Goal: Information Seeking & Learning: Learn about a topic

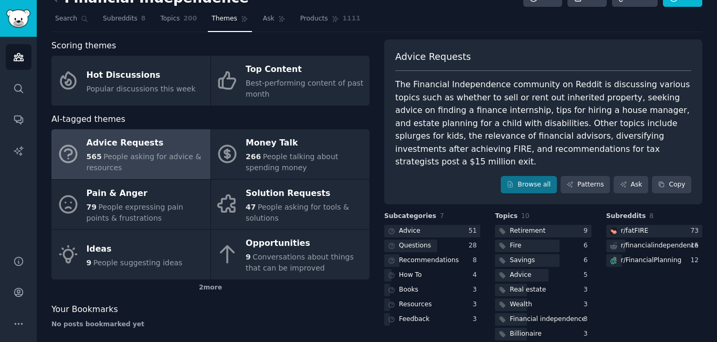
scroll to position [22, 0]
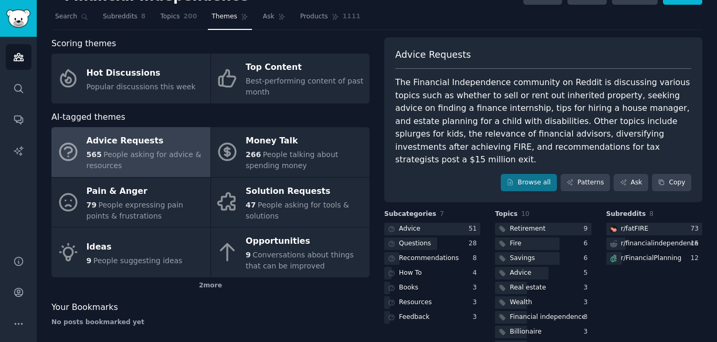
click at [158, 148] on div "Advice Requests" at bounding box center [146, 141] width 119 height 17
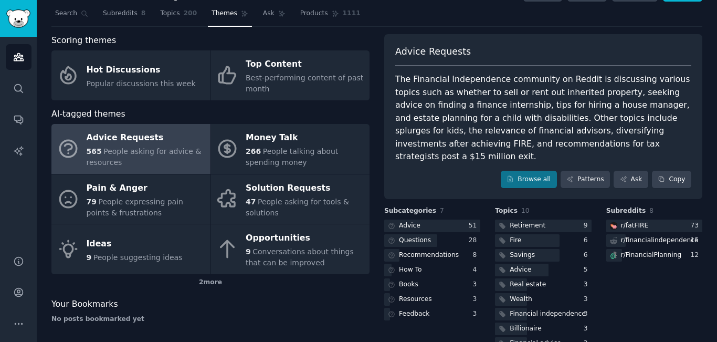
scroll to position [13, 0]
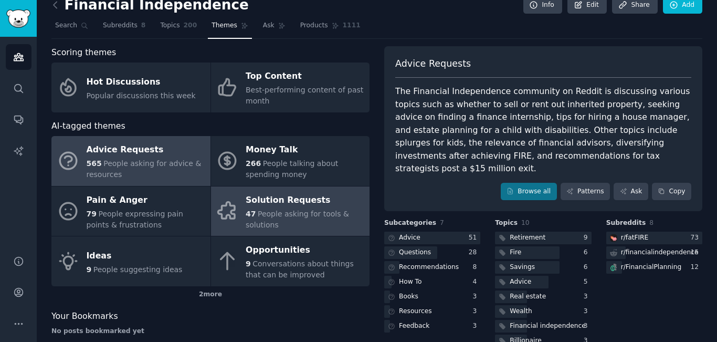
click at [275, 203] on div "Solution Requests" at bounding box center [305, 200] width 119 height 17
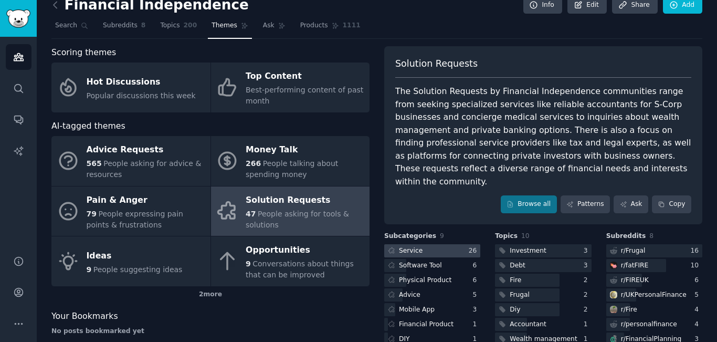
click at [462, 244] on div at bounding box center [432, 250] width 96 height 13
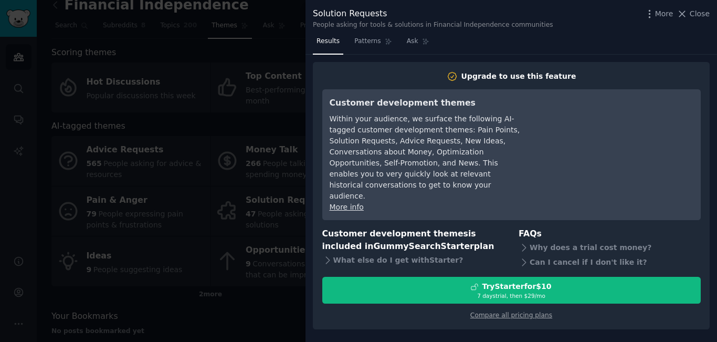
click at [207, 71] on div at bounding box center [358, 171] width 717 height 342
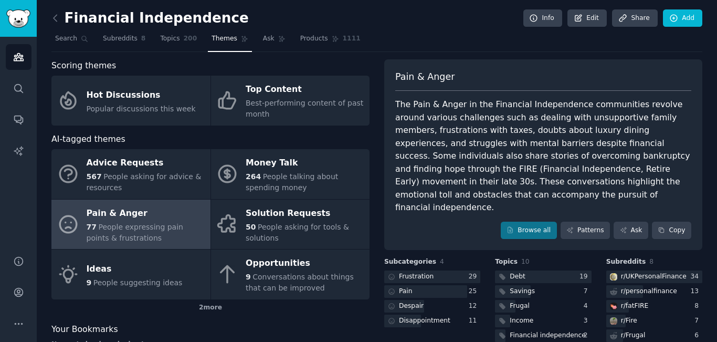
click at [148, 210] on div "Pain & Anger" at bounding box center [146, 213] width 119 height 17
click at [595, 222] on link "Patterns" at bounding box center [585, 231] width 49 height 18
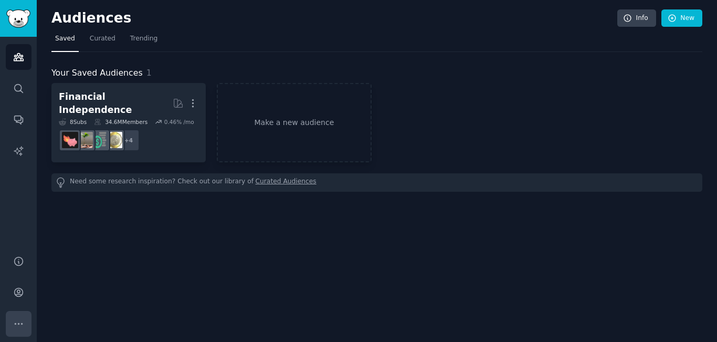
click at [19, 325] on icon "Sidebar" at bounding box center [18, 323] width 11 height 11
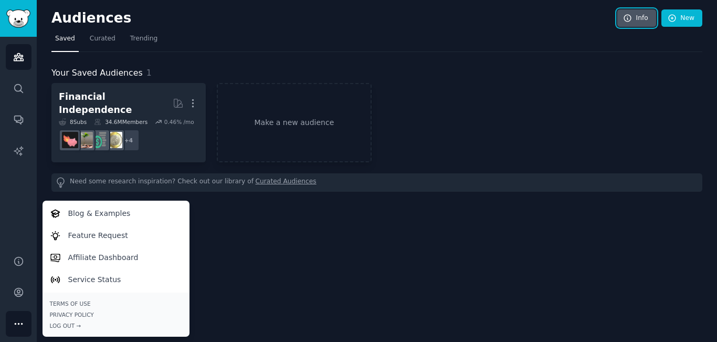
click at [639, 19] on link "Info" at bounding box center [637, 18] width 39 height 18
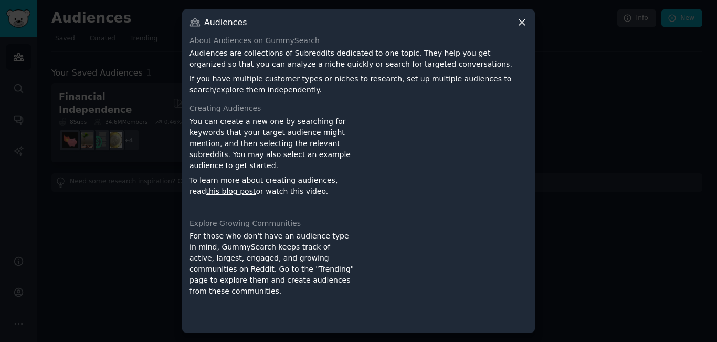
click at [520, 16] on div "Audiences About Audiences on GummySearch Audiences are collections of Subreddit…" at bounding box center [358, 171] width 353 height 324
click at [523, 22] on icon at bounding box center [522, 22] width 11 height 11
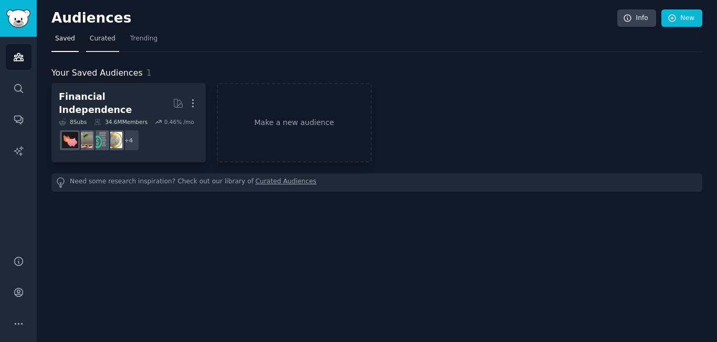
click at [100, 37] on span "Curated" at bounding box center [103, 38] width 26 height 9
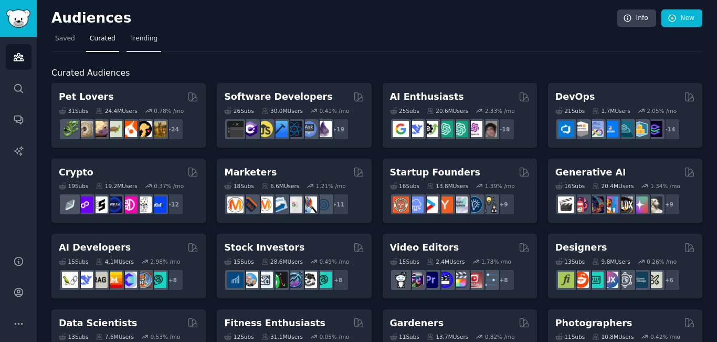
click at [140, 34] on span "Trending" at bounding box center [143, 38] width 27 height 9
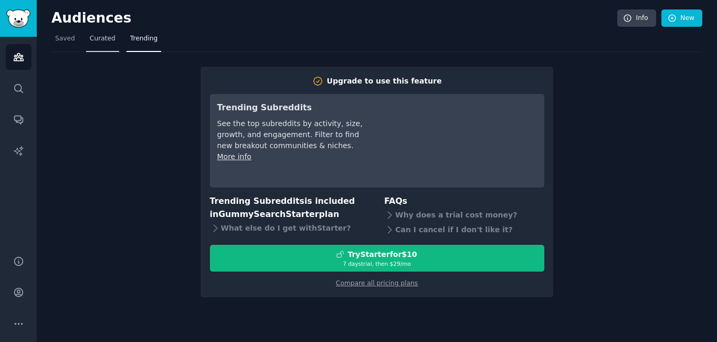
click at [108, 38] on span "Curated" at bounding box center [103, 38] width 26 height 9
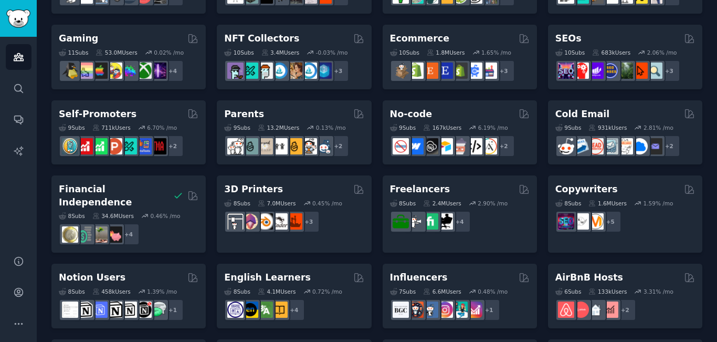
scroll to position [373, 0]
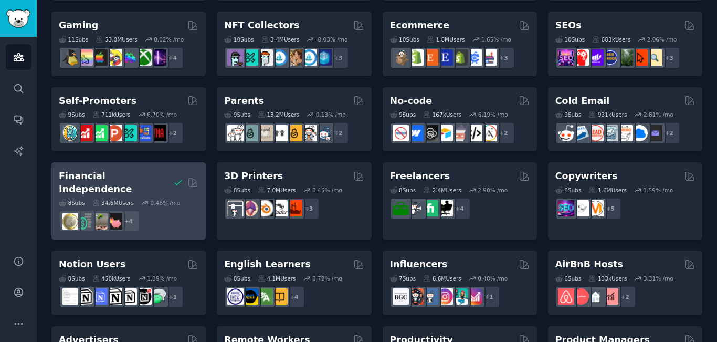
click at [131, 172] on h2 "Financial Independence" at bounding box center [114, 183] width 110 height 26
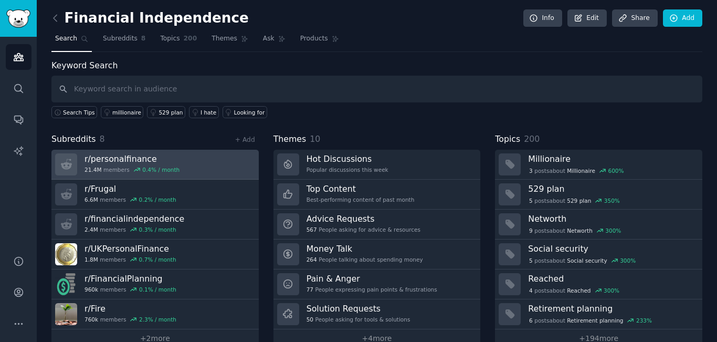
click at [120, 159] on h3 "r/ personalfinance" at bounding box center [132, 158] width 95 height 11
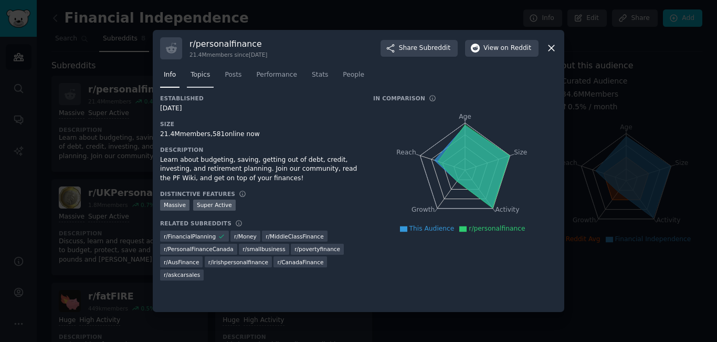
click at [203, 77] on span "Topics" at bounding box center [200, 74] width 19 height 9
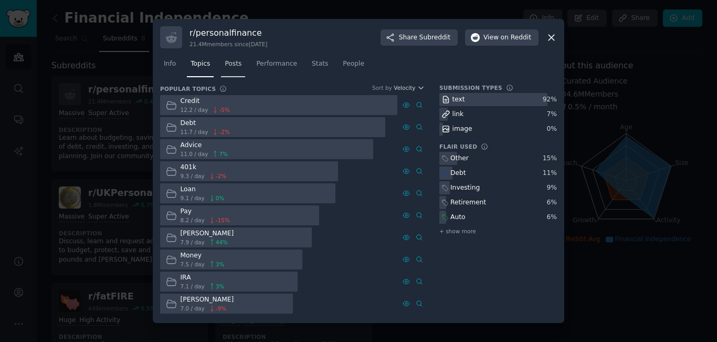
click at [230, 67] on span "Posts" at bounding box center [233, 63] width 17 height 9
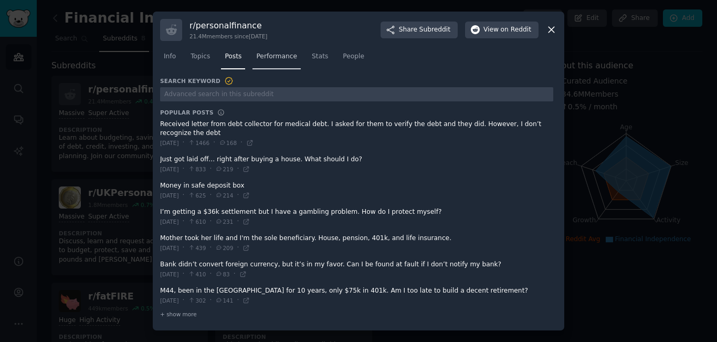
click at [280, 63] on link "Performance" at bounding box center [277, 59] width 48 height 22
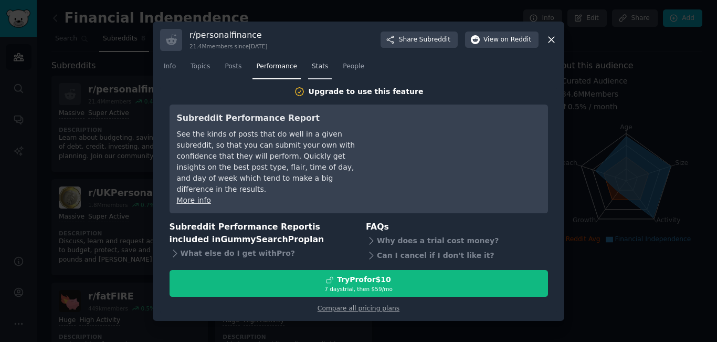
click at [314, 71] on span "Stats" at bounding box center [320, 66] width 16 height 9
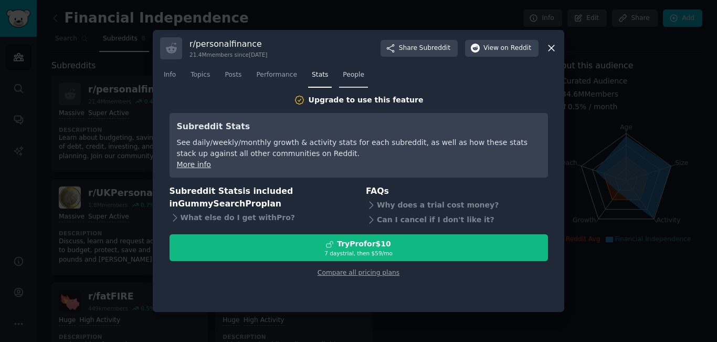
click at [343, 73] on span "People" at bounding box center [354, 74] width 22 height 9
click at [550, 44] on icon at bounding box center [551, 48] width 11 height 11
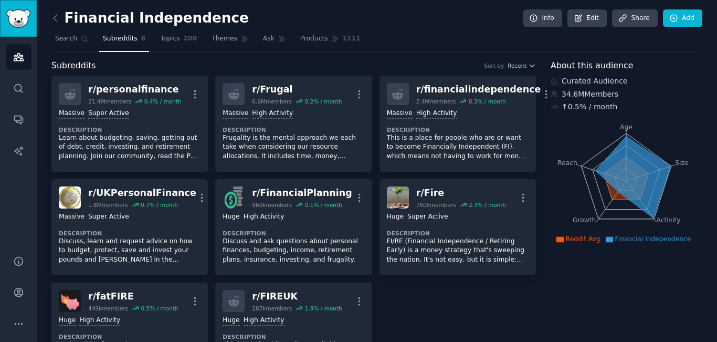
click at [19, 19] on img "Sidebar" at bounding box center [18, 18] width 24 height 18
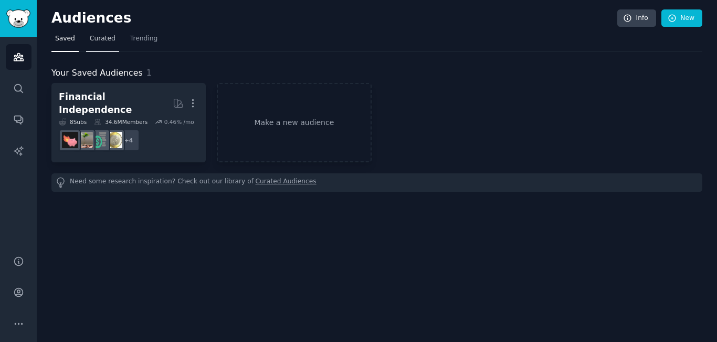
click at [90, 34] on span "Curated" at bounding box center [103, 38] width 26 height 9
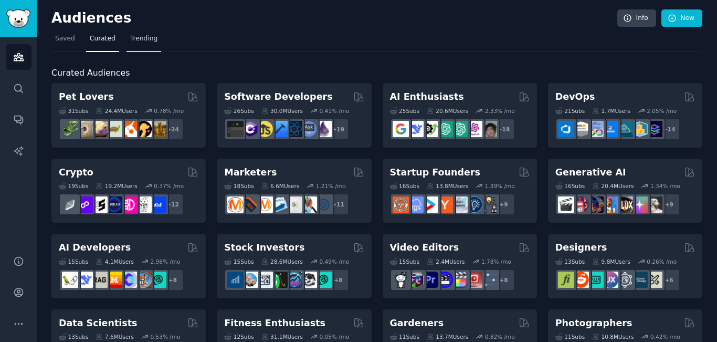
click at [139, 35] on span "Trending" at bounding box center [143, 38] width 27 height 9
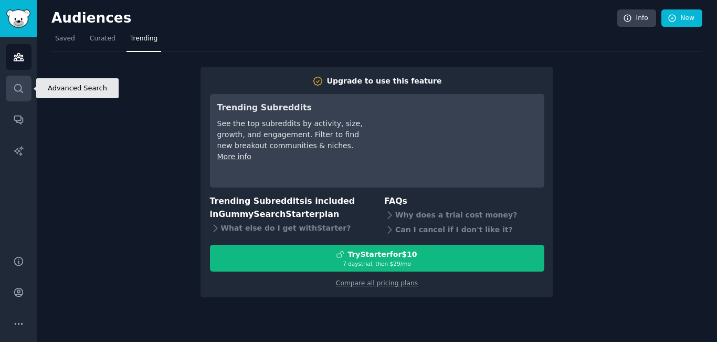
click at [23, 83] on icon "Sidebar" at bounding box center [18, 88] width 11 height 11
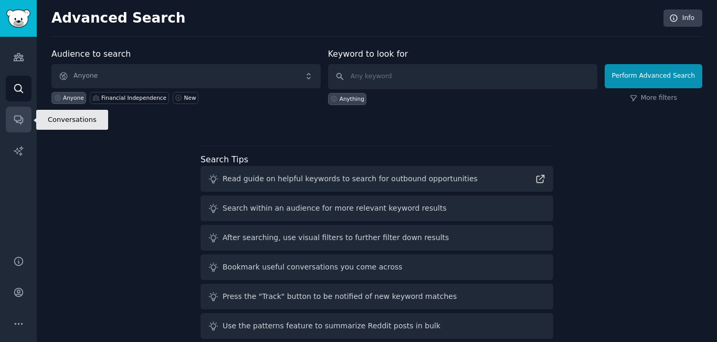
click at [20, 118] on icon "Sidebar" at bounding box center [18, 119] width 11 height 11
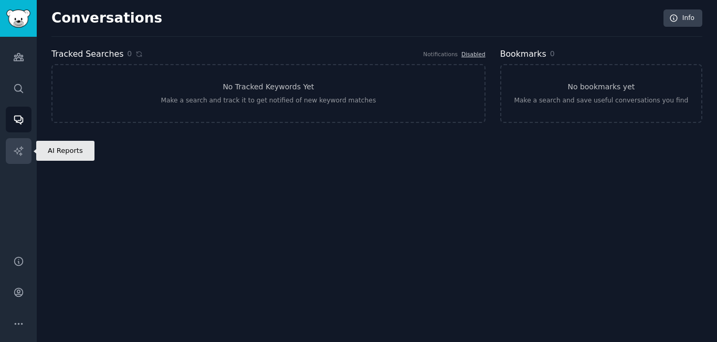
click at [19, 151] on icon "Sidebar" at bounding box center [18, 150] width 9 height 9
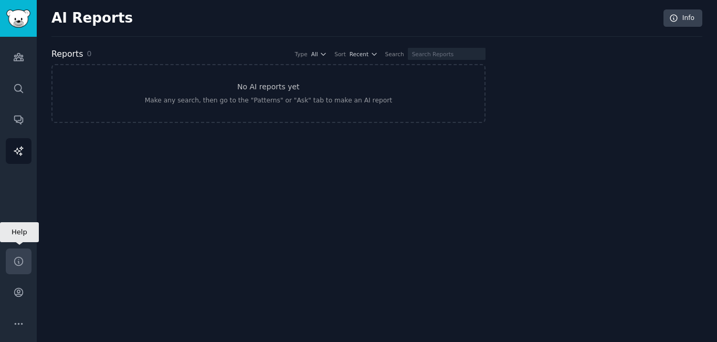
click at [23, 259] on icon "Sidebar" at bounding box center [18, 261] width 11 height 11
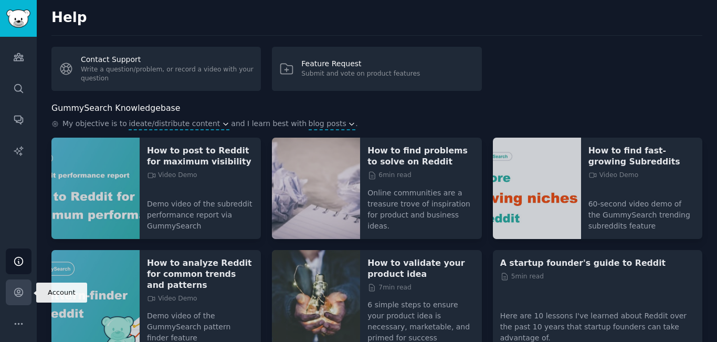
click at [18, 291] on icon "Sidebar" at bounding box center [18, 292] width 11 height 11
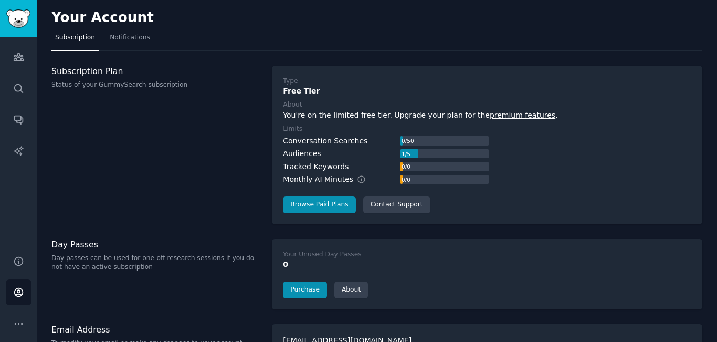
scroll to position [30, 0]
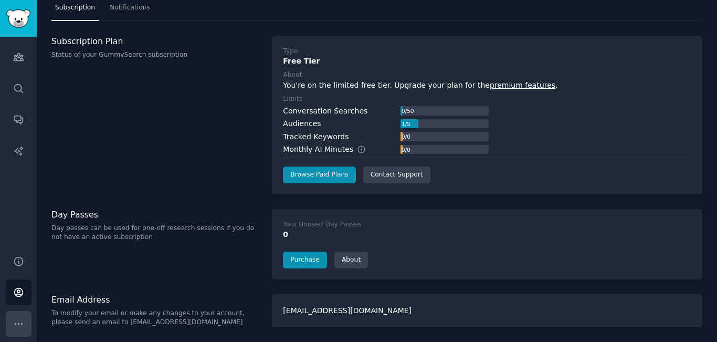
click at [19, 322] on icon "Sidebar" at bounding box center [18, 323] width 11 height 11
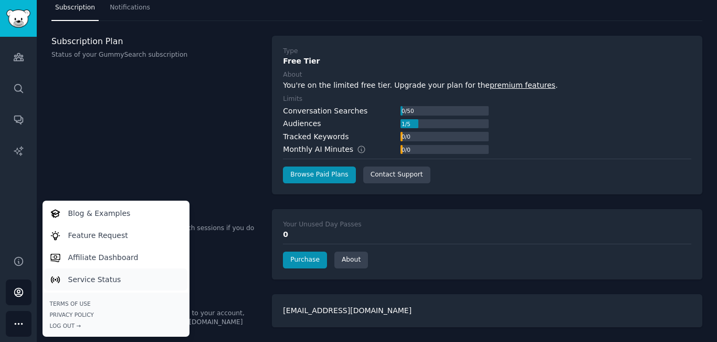
click at [100, 282] on p "Service Status" at bounding box center [94, 279] width 53 height 11
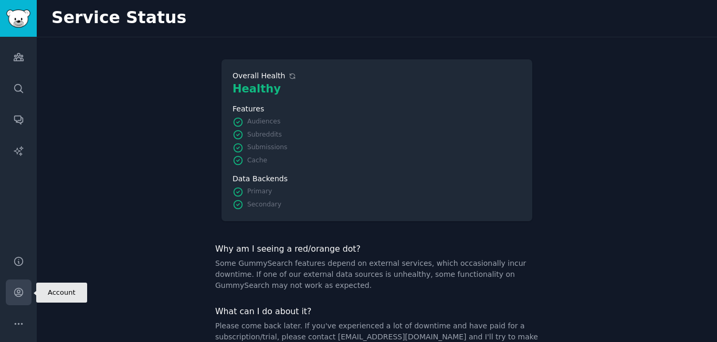
click at [24, 286] on link "Account" at bounding box center [19, 292] width 26 height 26
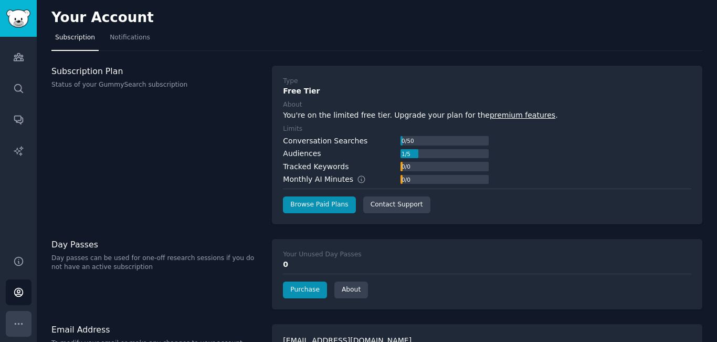
click at [22, 315] on button "More" at bounding box center [19, 324] width 26 height 26
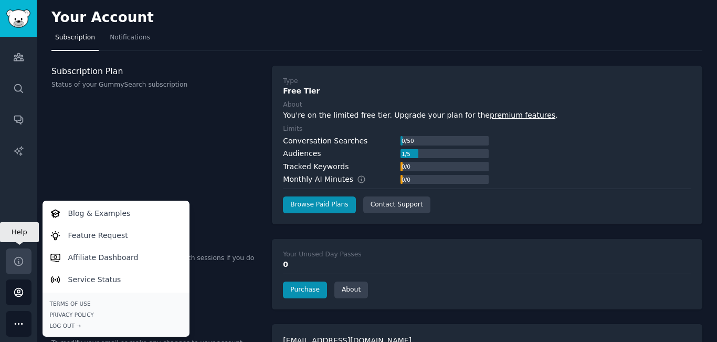
click at [17, 263] on icon "Sidebar" at bounding box center [18, 261] width 11 height 11
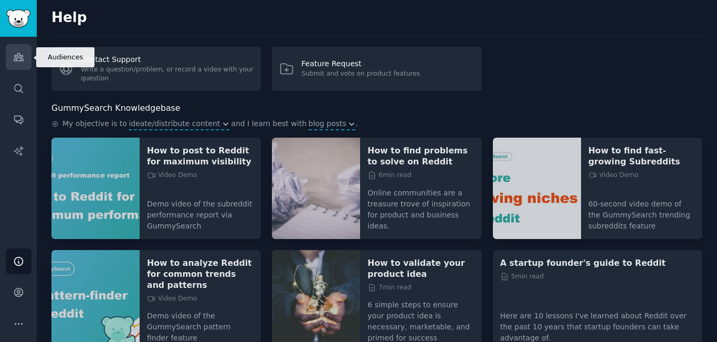
click at [26, 63] on link "Audiences" at bounding box center [19, 57] width 26 height 26
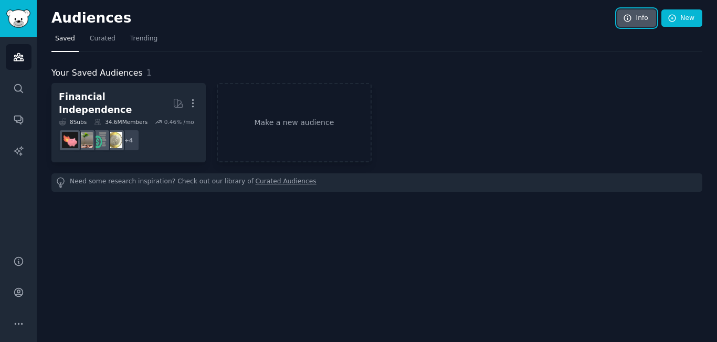
click at [633, 22] on icon at bounding box center [627, 18] width 9 height 9
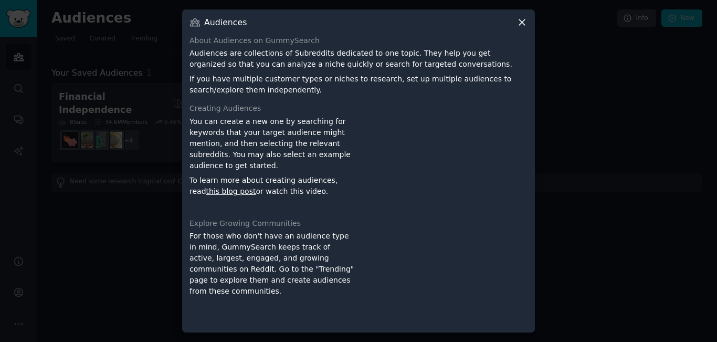
click at [521, 22] on icon at bounding box center [522, 22] width 11 height 11
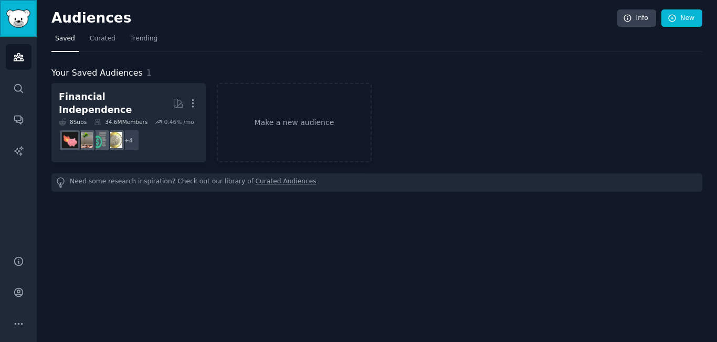
click at [25, 24] on img "Sidebar" at bounding box center [18, 18] width 24 height 18
